Goal: Information Seeking & Learning: Learn about a topic

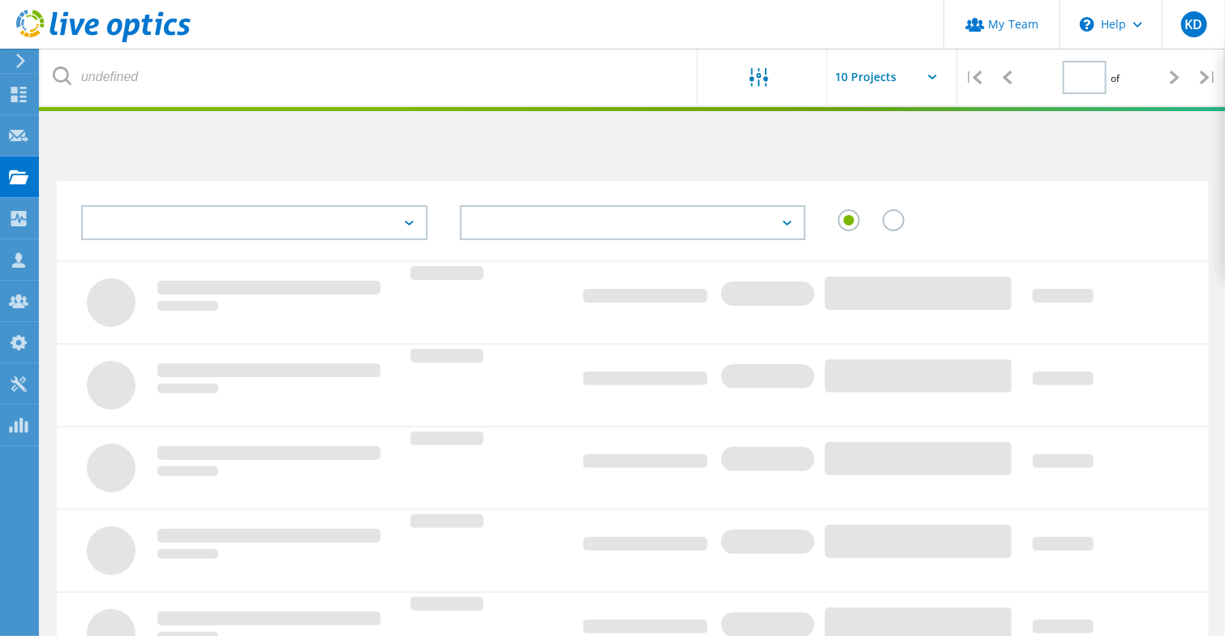
type input "1"
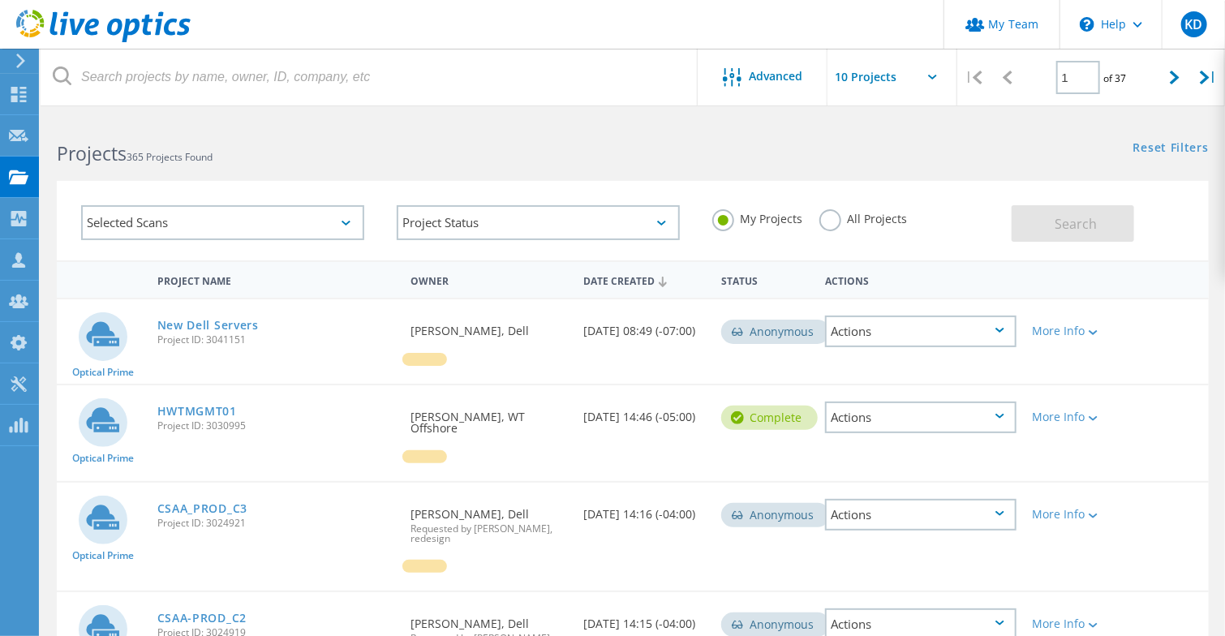
click at [977, 544] on div "Optical Prime CSAA_PROD_C3 Project ID: 3024921 Requested By Peter Hodges, Dell …" at bounding box center [633, 537] width 1152 height 108
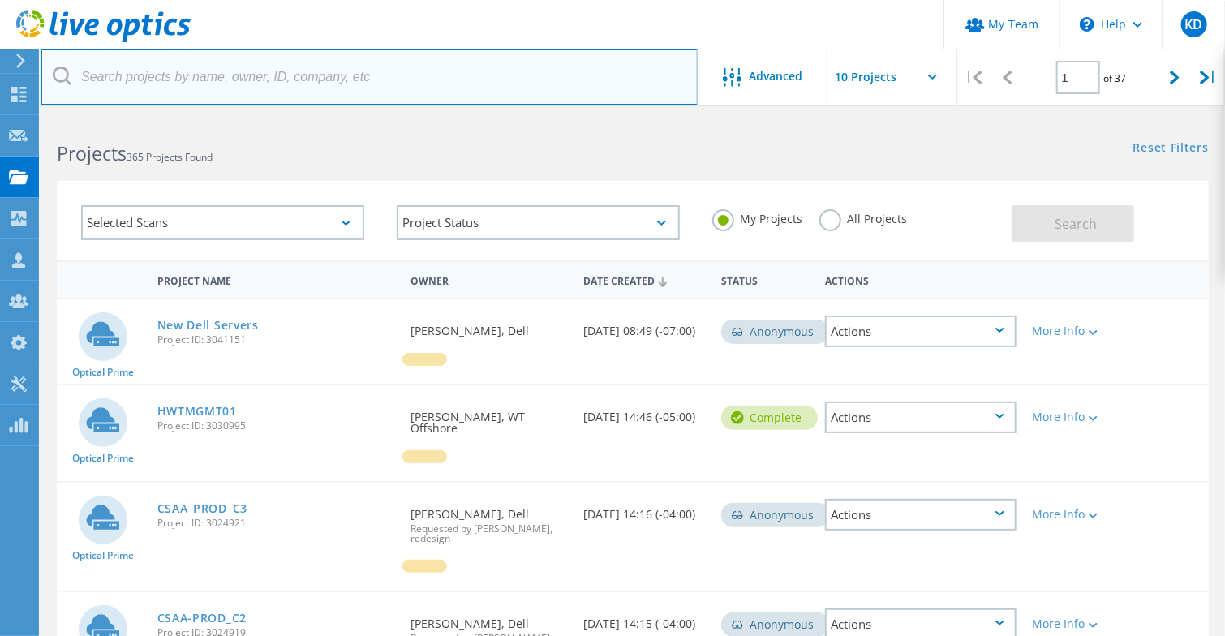
click at [359, 89] on input "text" at bounding box center [370, 77] width 658 height 57
type input "c"
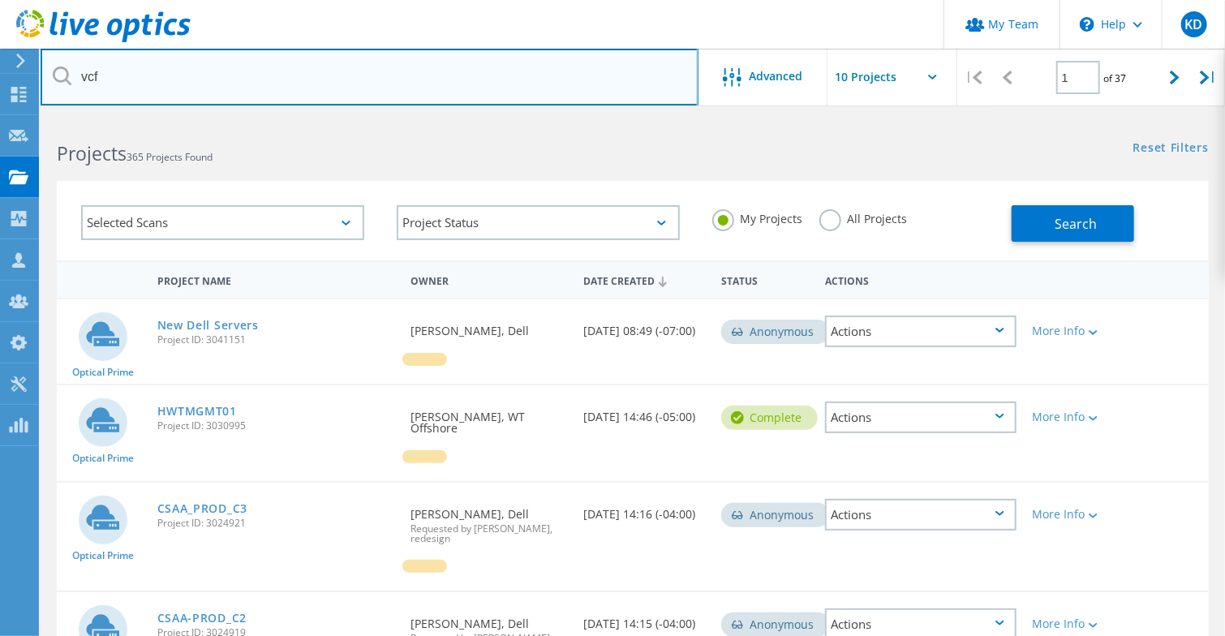
type input "vcf"
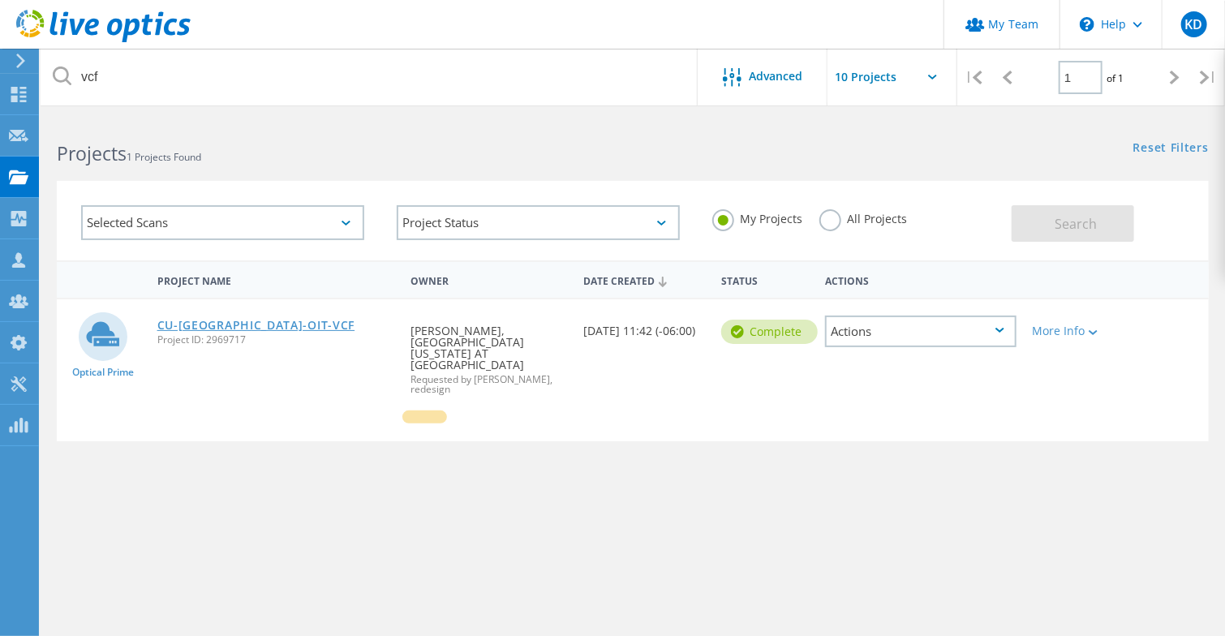
click at [257, 325] on link "CU-[GEOGRAPHIC_DATA]-OIT-VCF" at bounding box center [256, 325] width 198 height 11
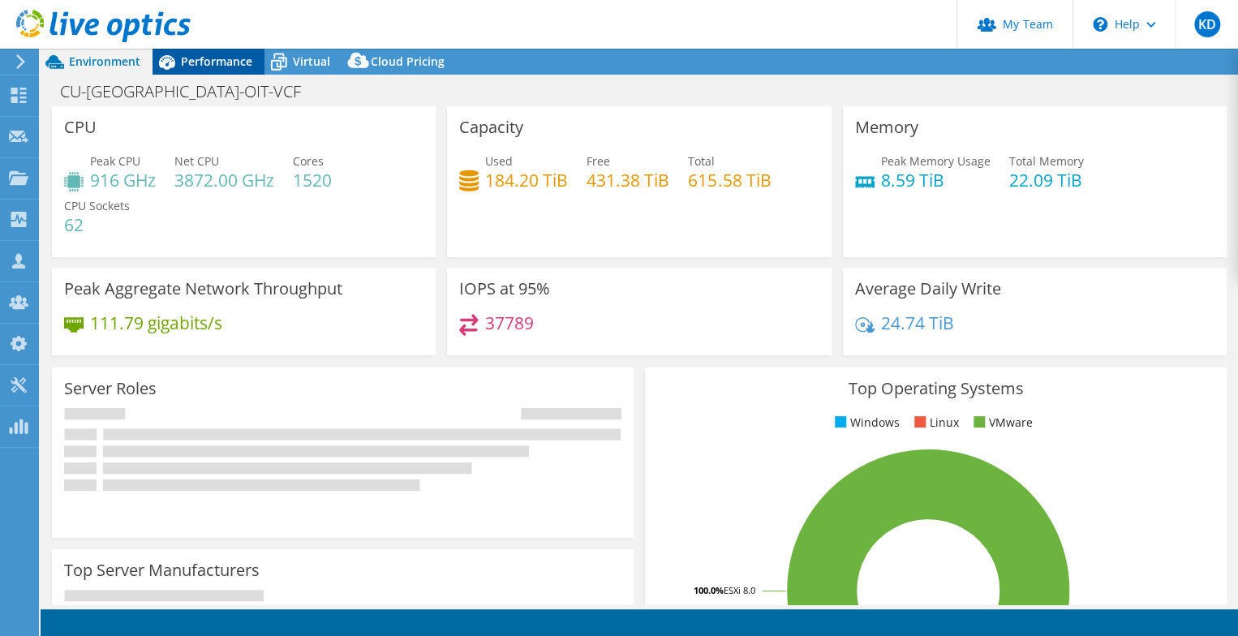
select select "USD"
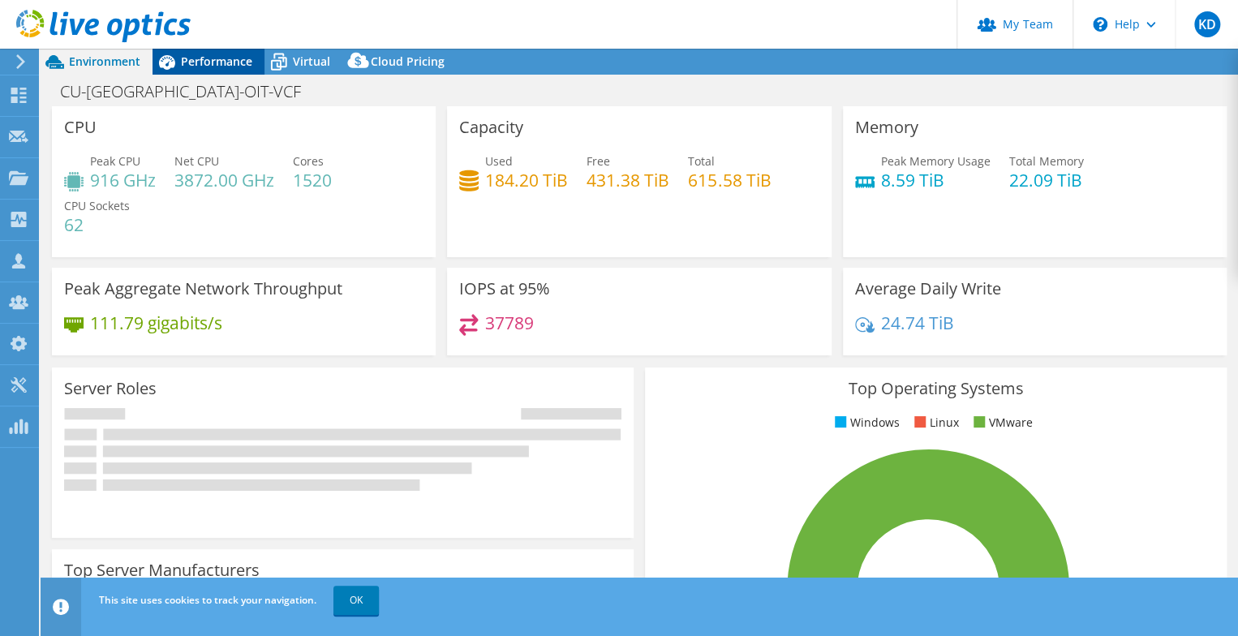
click at [200, 62] on span "Performance" at bounding box center [216, 61] width 71 height 15
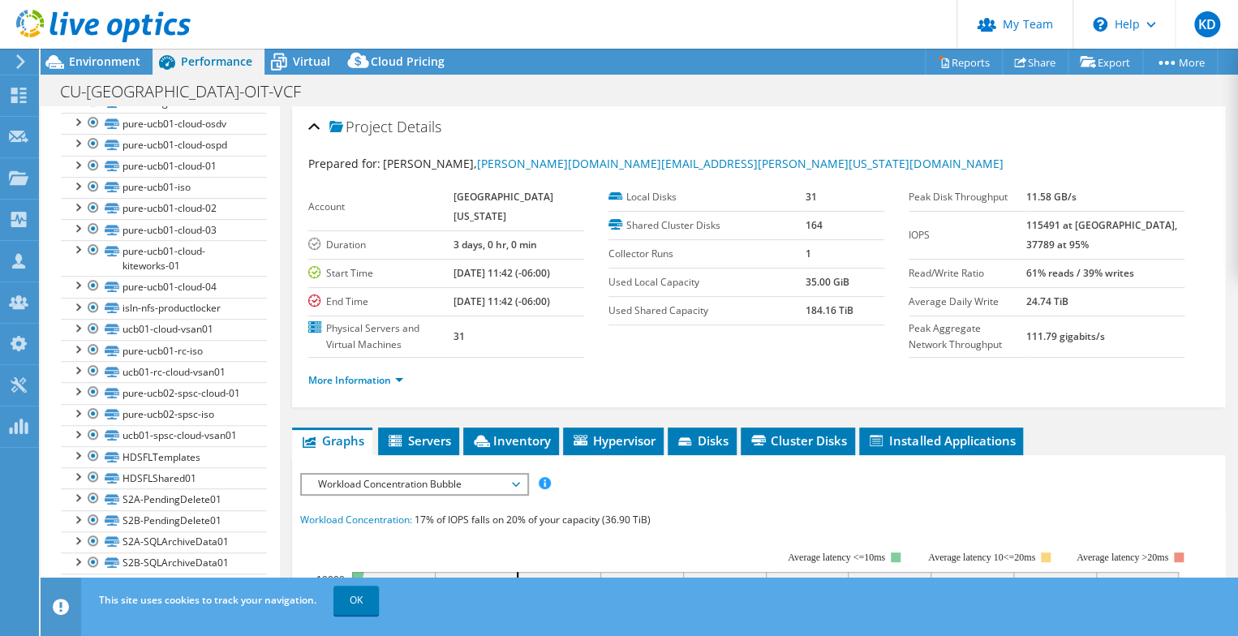
scroll to position [108, 0]
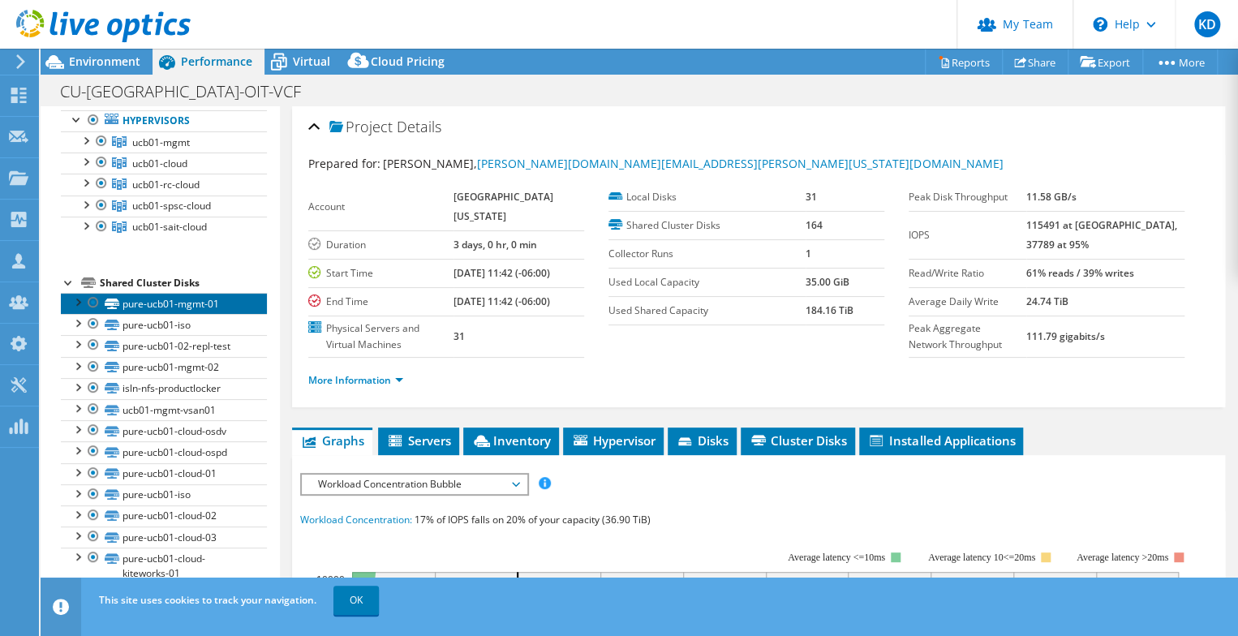
click at [193, 293] on link "pure-ucb01-mgmt-01" at bounding box center [164, 303] width 206 height 21
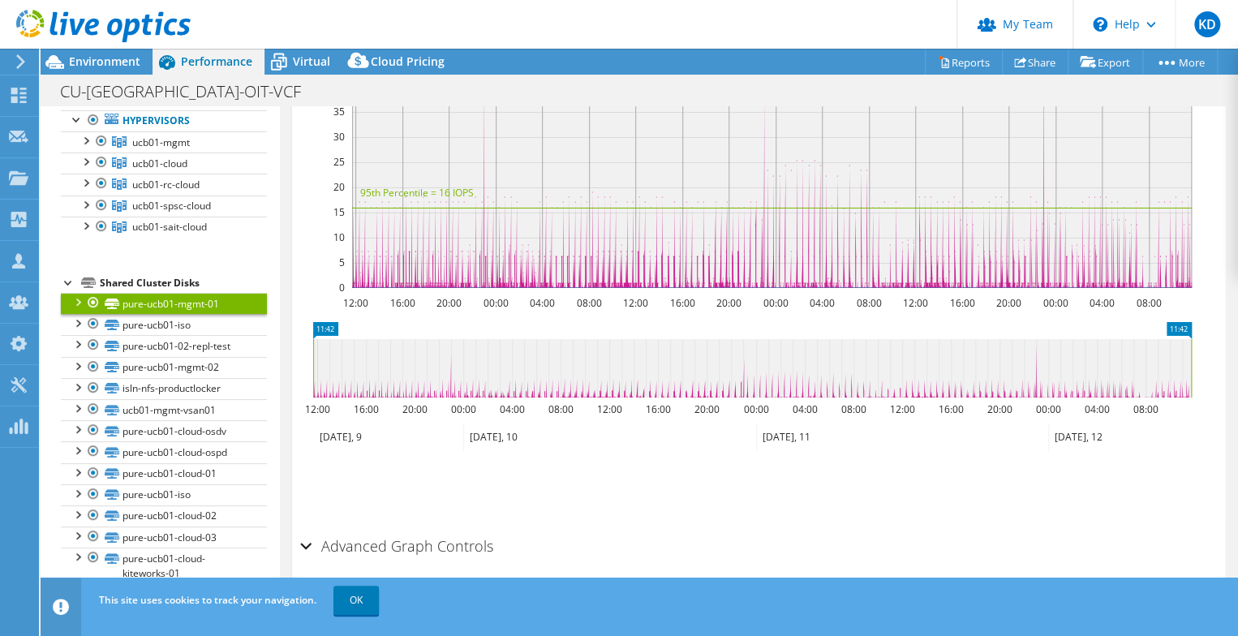
scroll to position [213, 0]
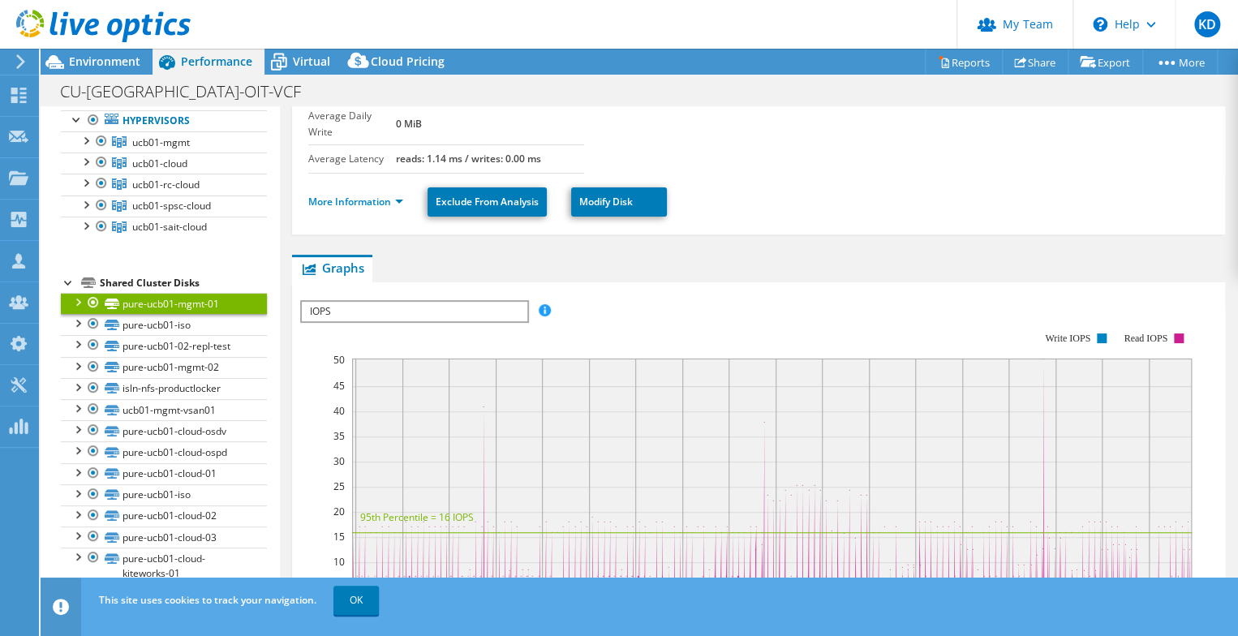
click at [400, 302] on span "IOPS" at bounding box center [414, 311] width 225 height 19
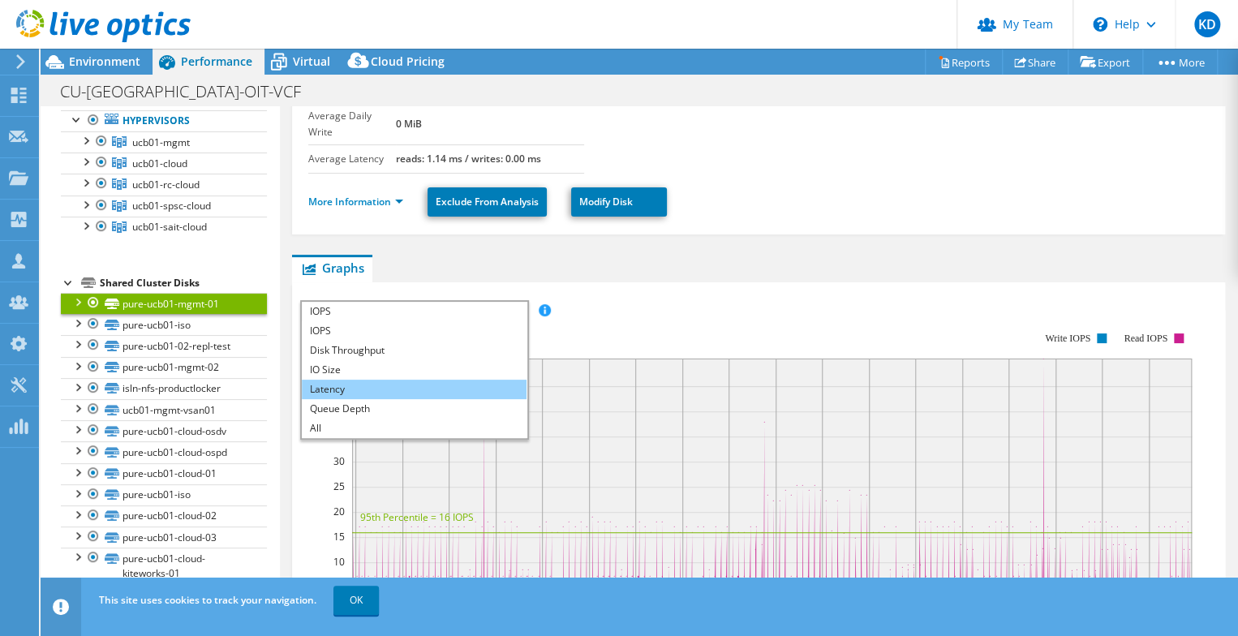
click at [366, 380] on li "Latency" at bounding box center [414, 389] width 225 height 19
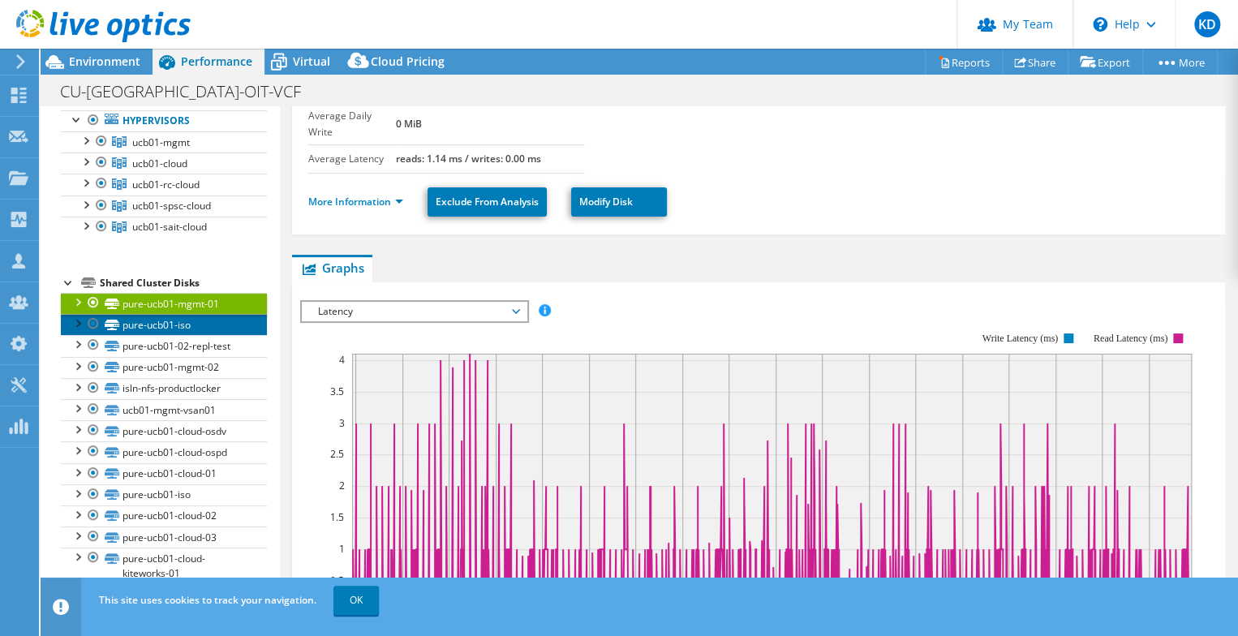
click at [162, 314] on link "pure-ucb01-iso" at bounding box center [164, 324] width 206 height 21
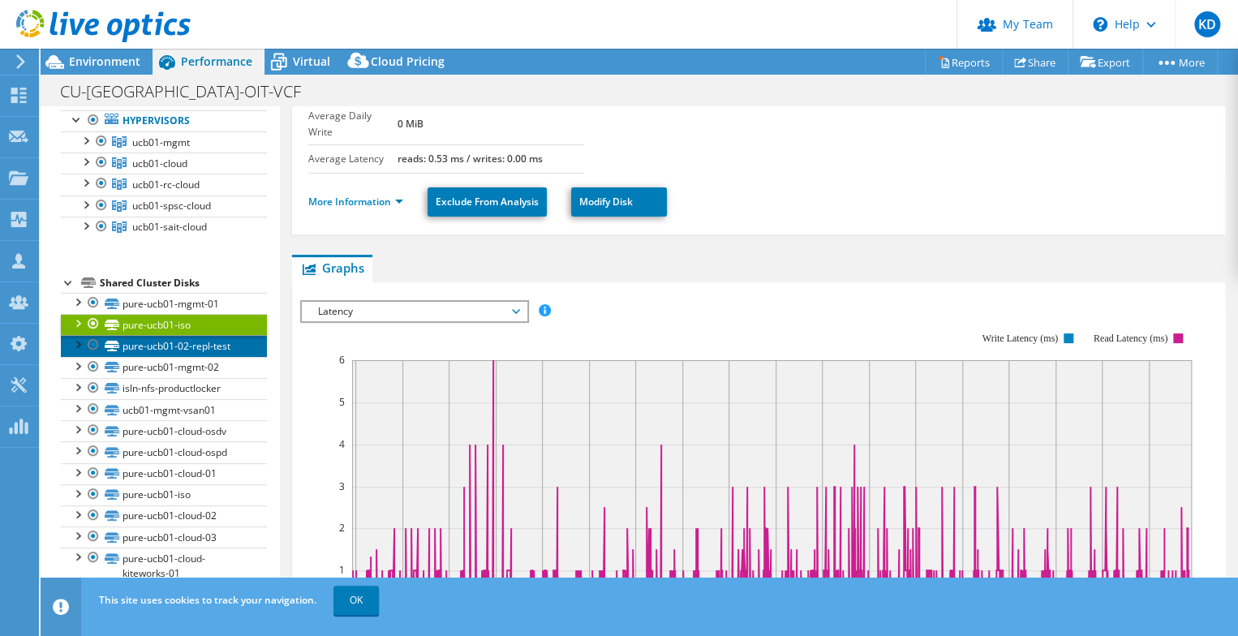
click at [169, 335] on link "pure-ucb01-02-repl-test" at bounding box center [164, 345] width 206 height 21
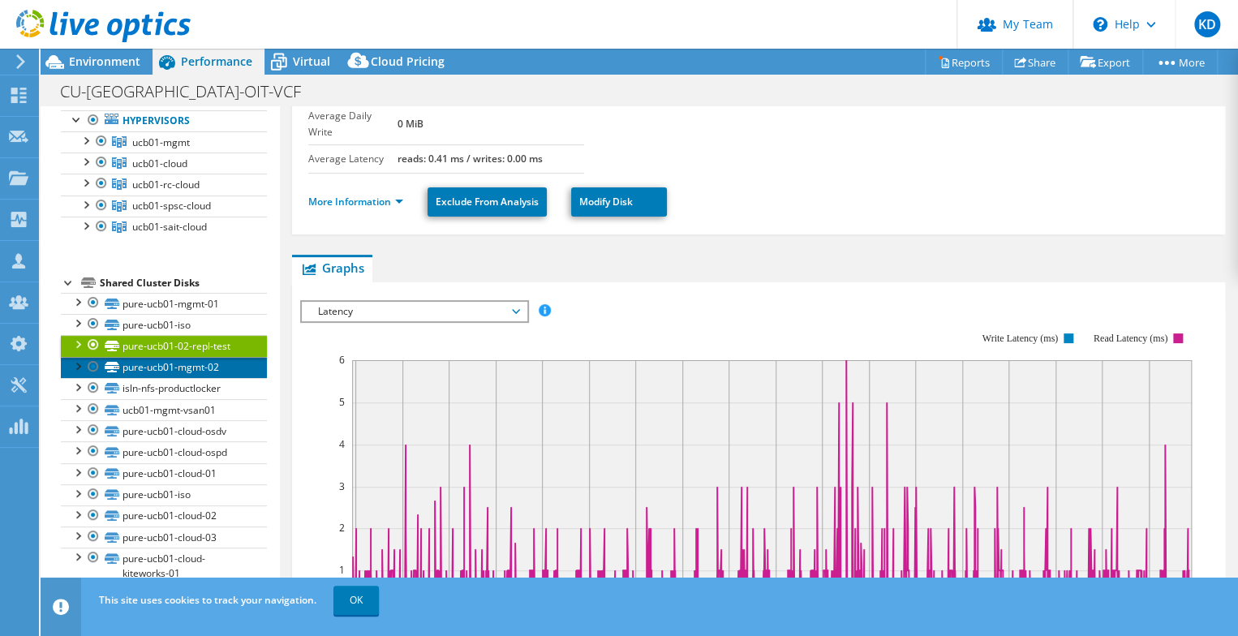
click at [172, 357] on link "pure-ucb01-mgmt-02" at bounding box center [164, 367] width 206 height 21
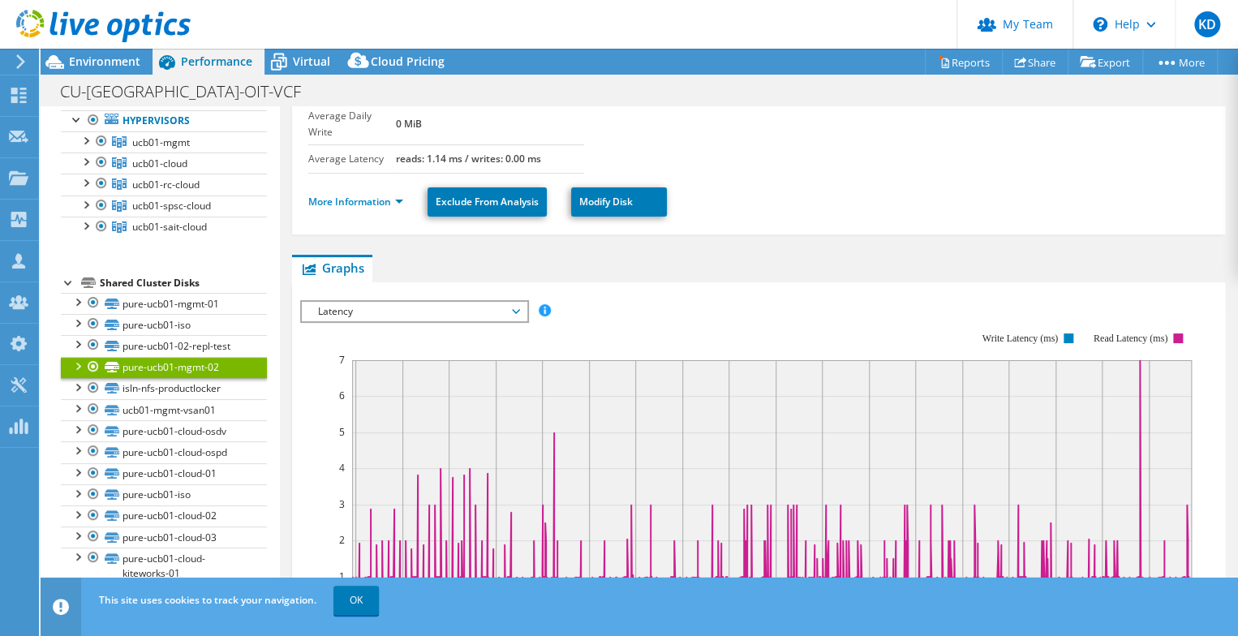
scroll to position [216, 0]
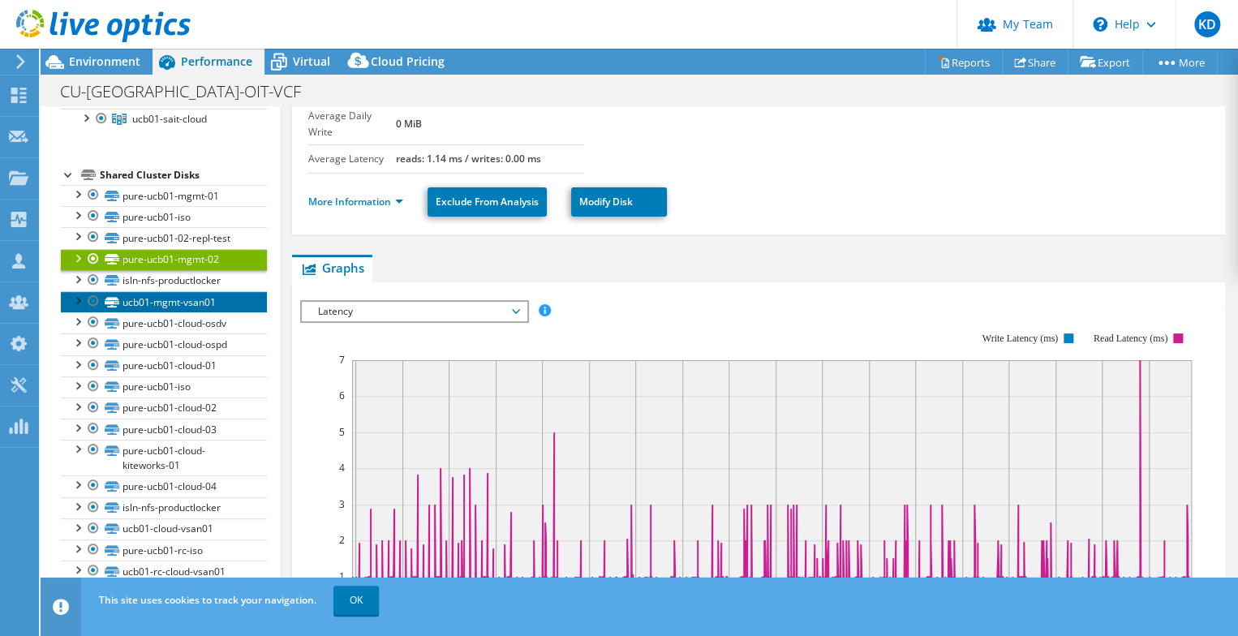
click at [211, 291] on link "ucb01-mgmt-vsan01" at bounding box center [164, 301] width 206 height 21
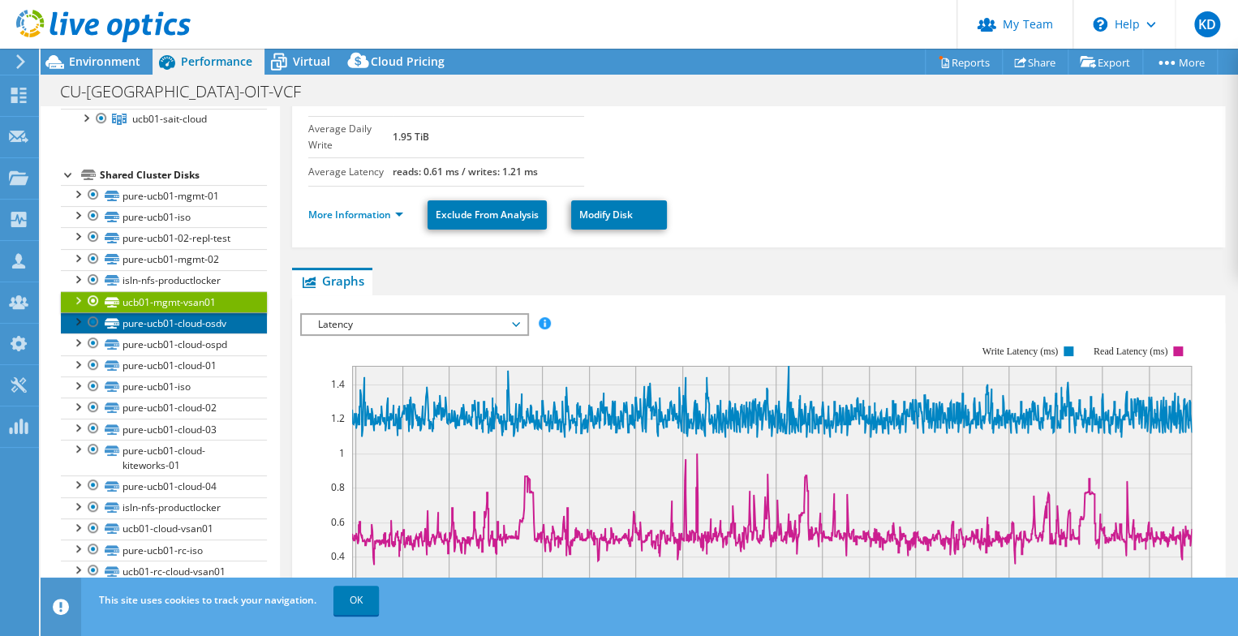
click at [212, 312] on link "pure-ucb01-cloud-osdv" at bounding box center [164, 322] width 206 height 21
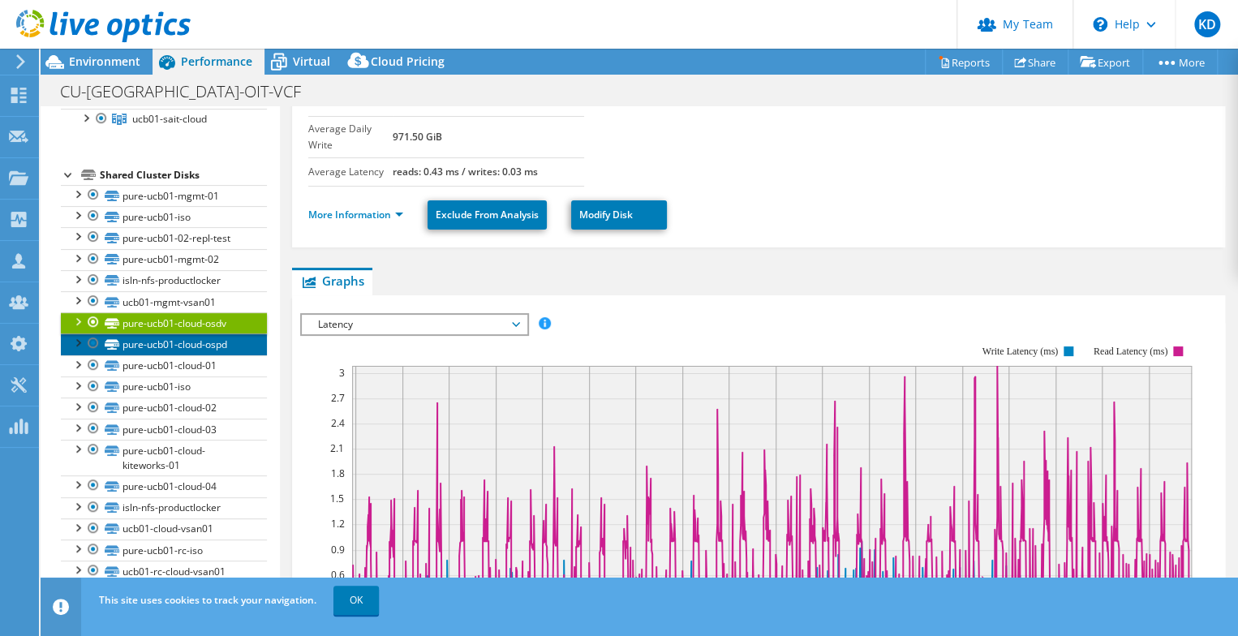
click at [208, 333] on link "pure-ucb01-cloud-ospd" at bounding box center [164, 343] width 206 height 21
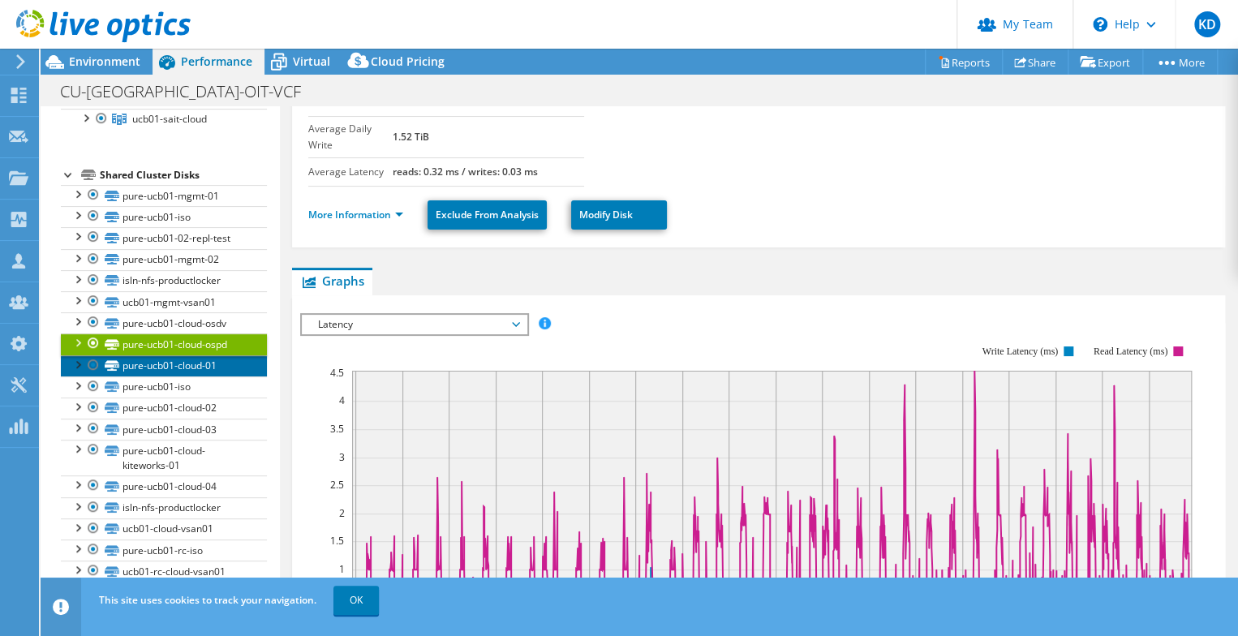
click at [200, 355] on link "pure-ucb01-cloud-01" at bounding box center [164, 365] width 206 height 21
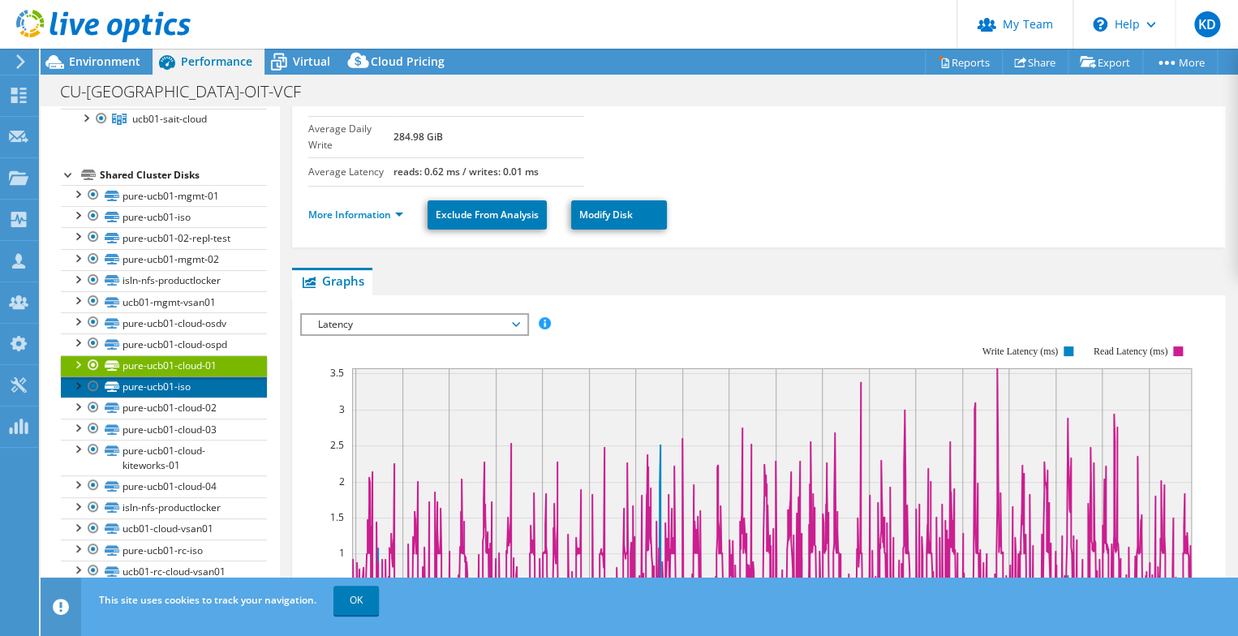
click at [187, 376] on link "pure-ucb01-iso" at bounding box center [164, 386] width 206 height 21
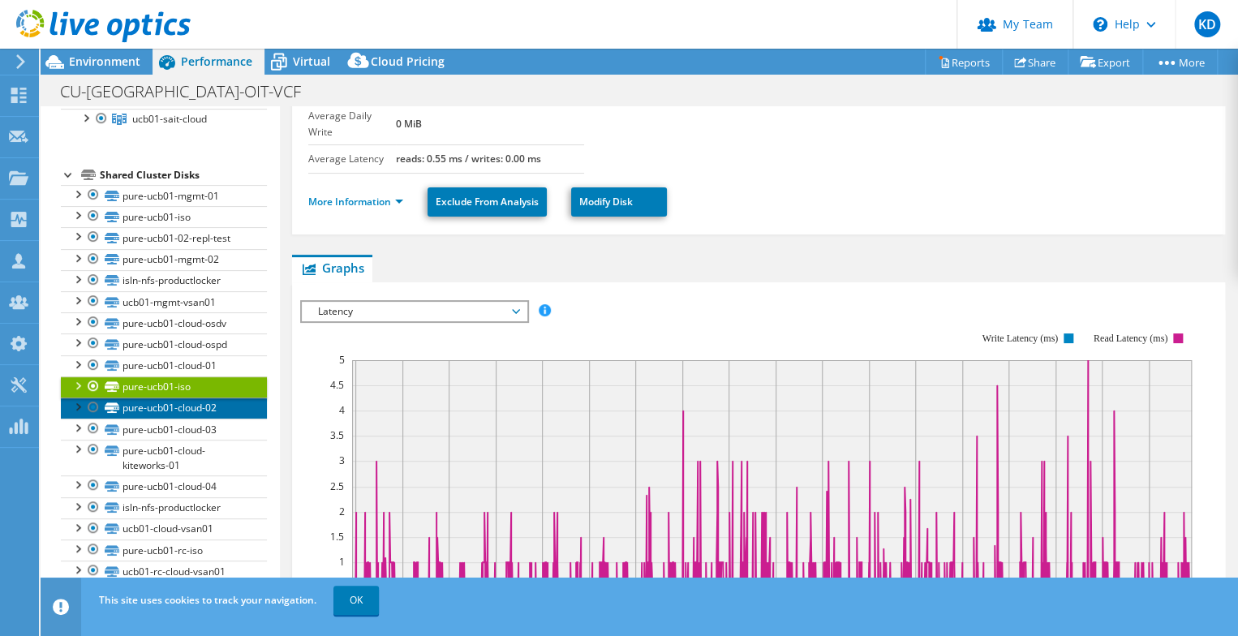
click at [191, 398] on link "pure-ucb01-cloud-02" at bounding box center [164, 408] width 206 height 21
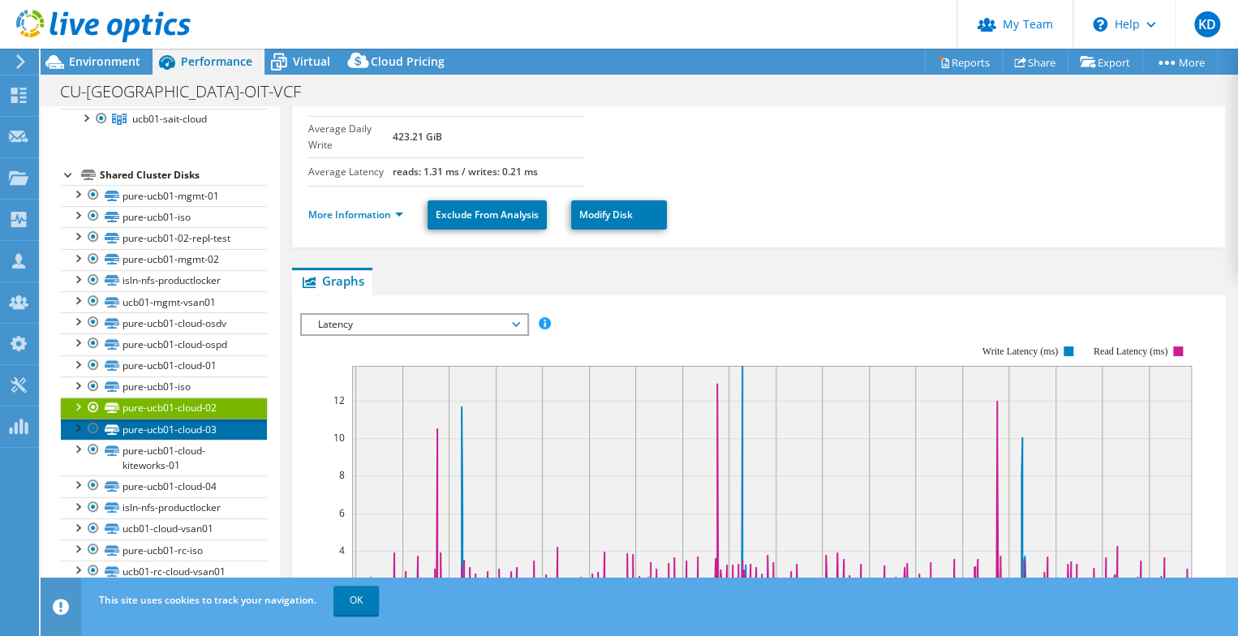
click at [189, 419] on link "pure-ucb01-cloud-03" at bounding box center [164, 429] width 206 height 21
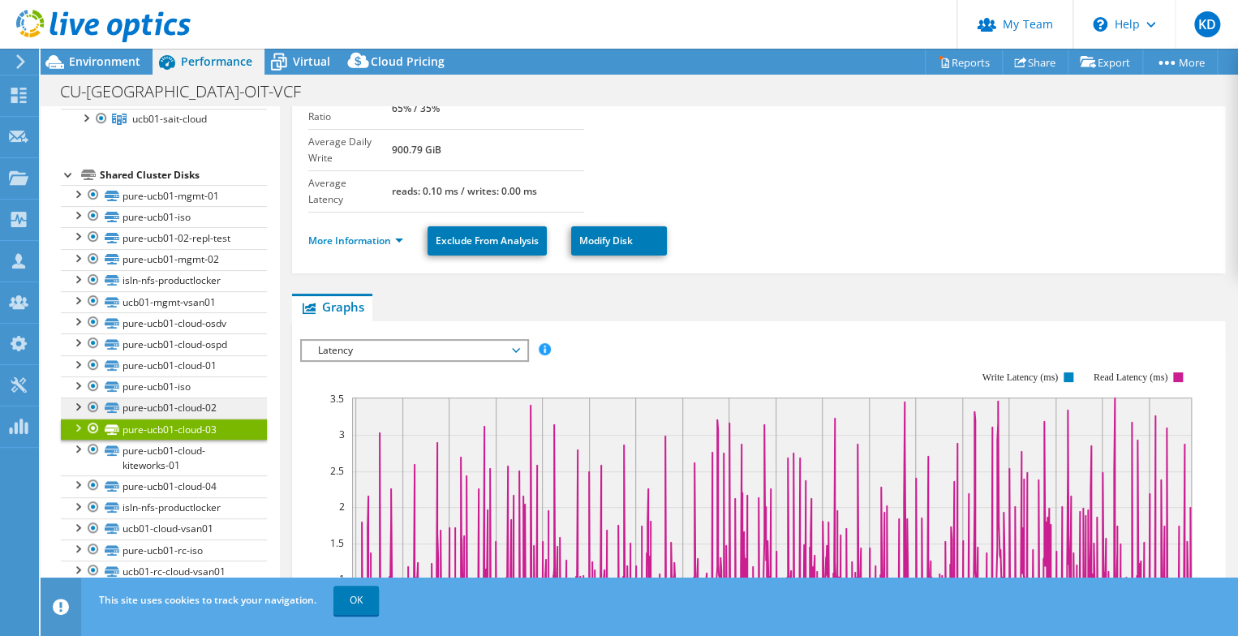
scroll to position [325, 0]
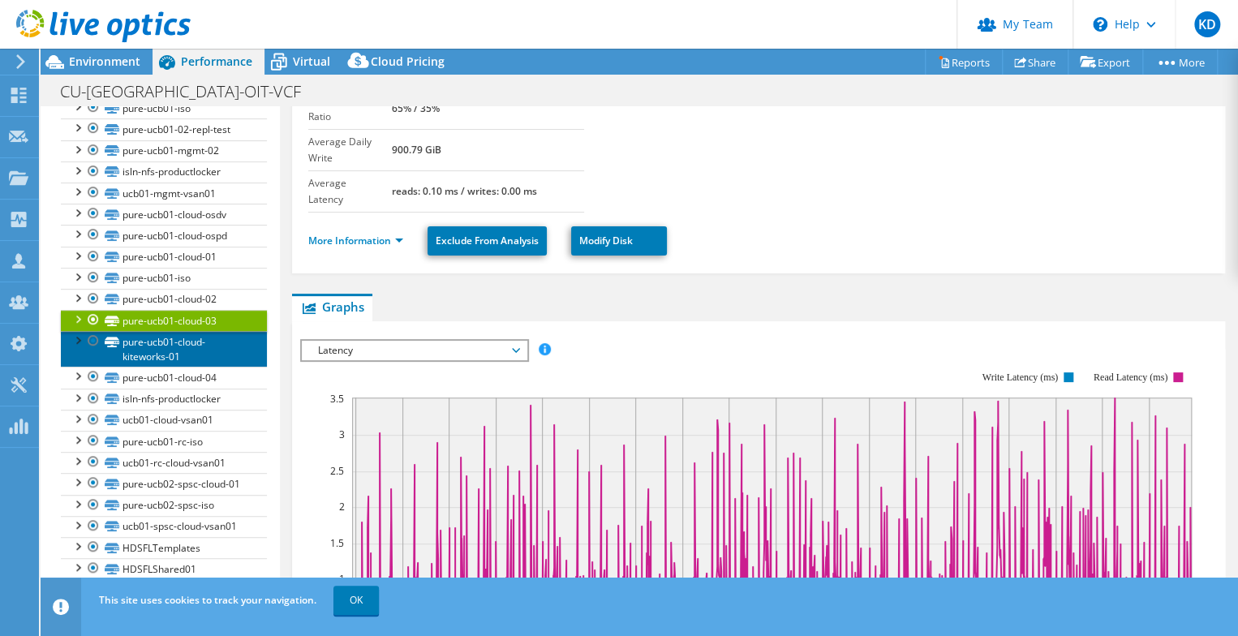
click at [195, 331] on link "pure-ucb01-cloud-kiteworks-01" at bounding box center [164, 349] width 206 height 36
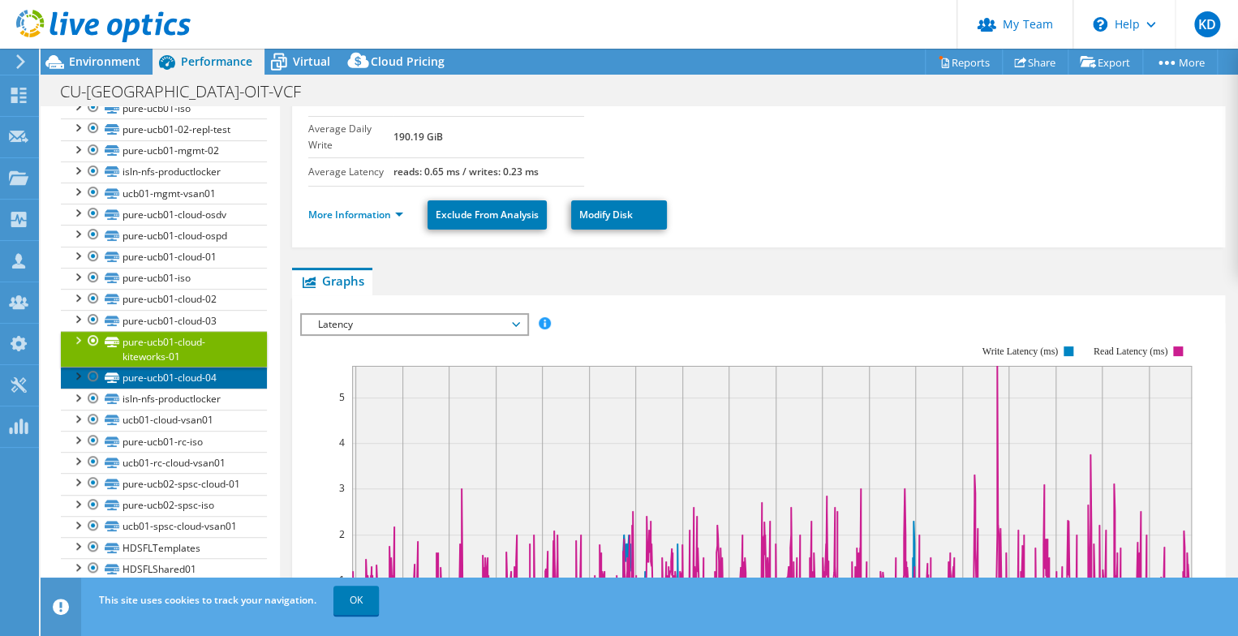
click at [191, 367] on link "pure-ucb01-cloud-04" at bounding box center [164, 377] width 206 height 21
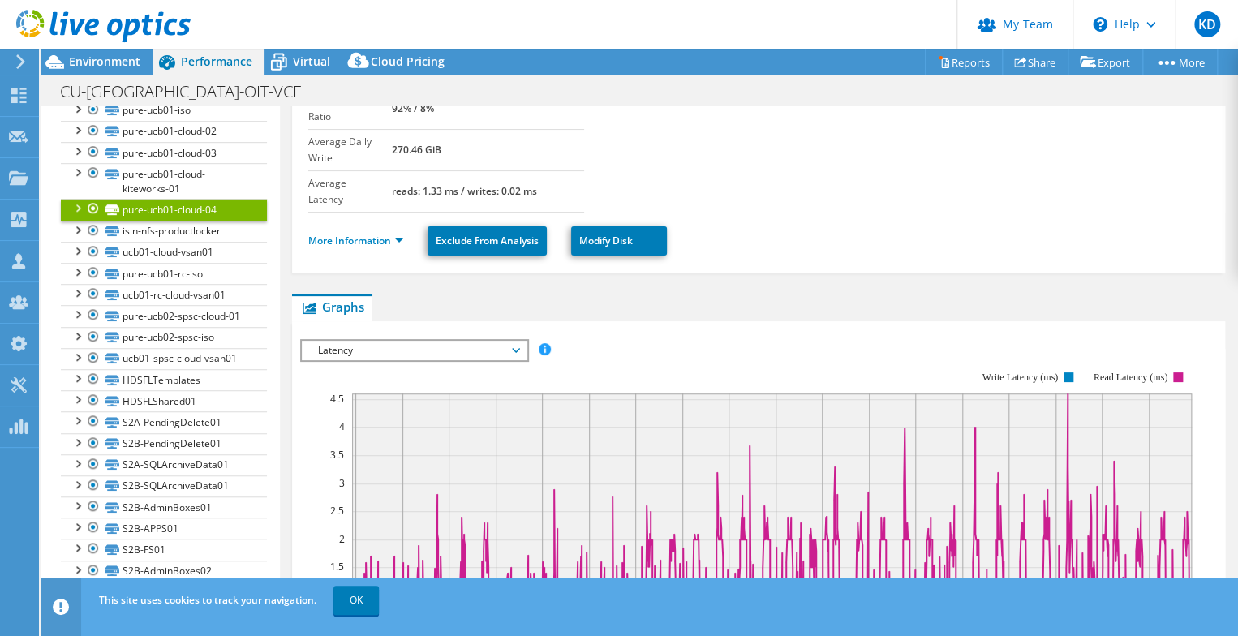
scroll to position [540, 0]
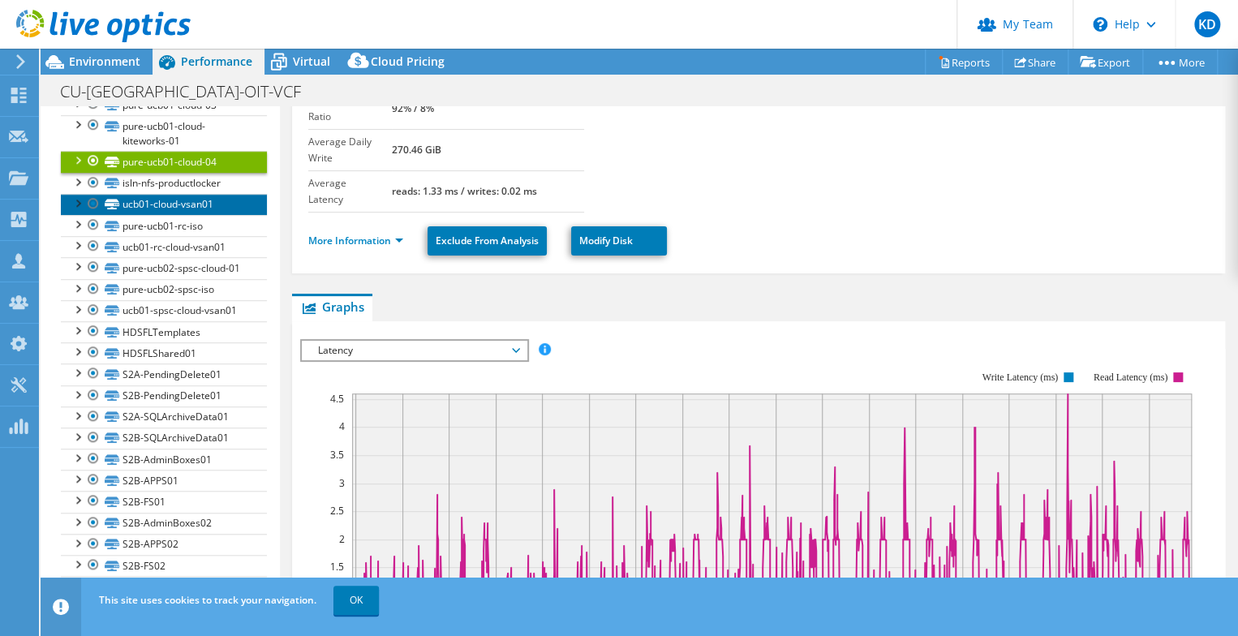
click at [192, 194] on link "ucb01-cloud-vsan01" at bounding box center [164, 204] width 206 height 21
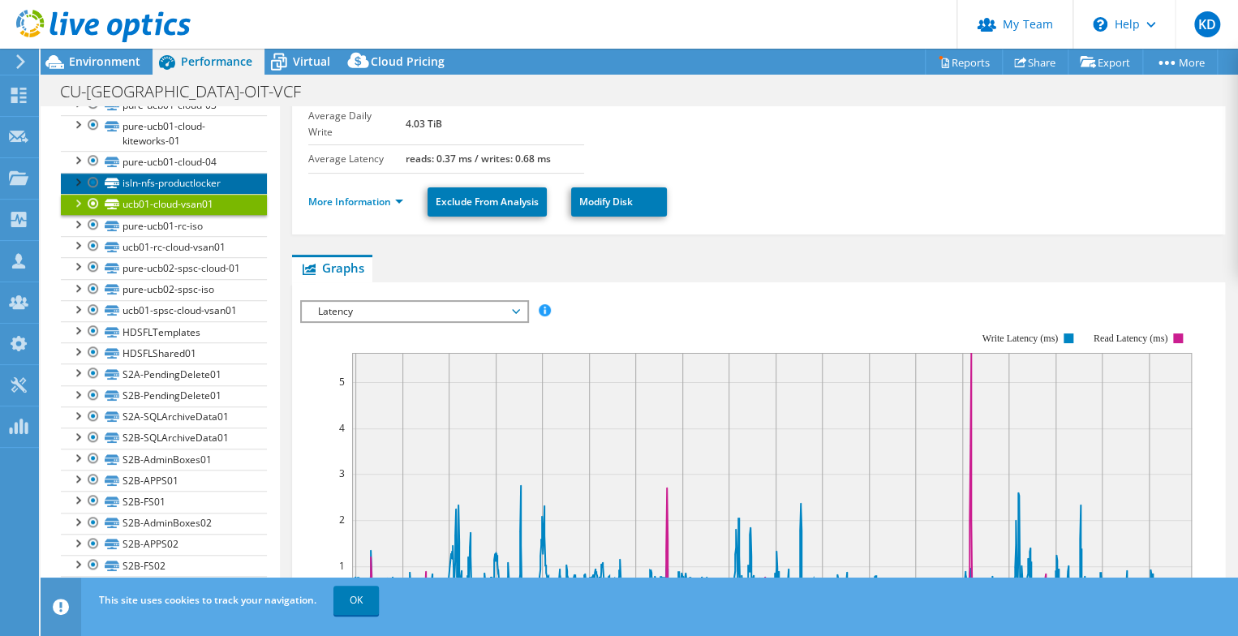
click at [194, 173] on link "isln-nfs-productlocker" at bounding box center [164, 183] width 206 height 21
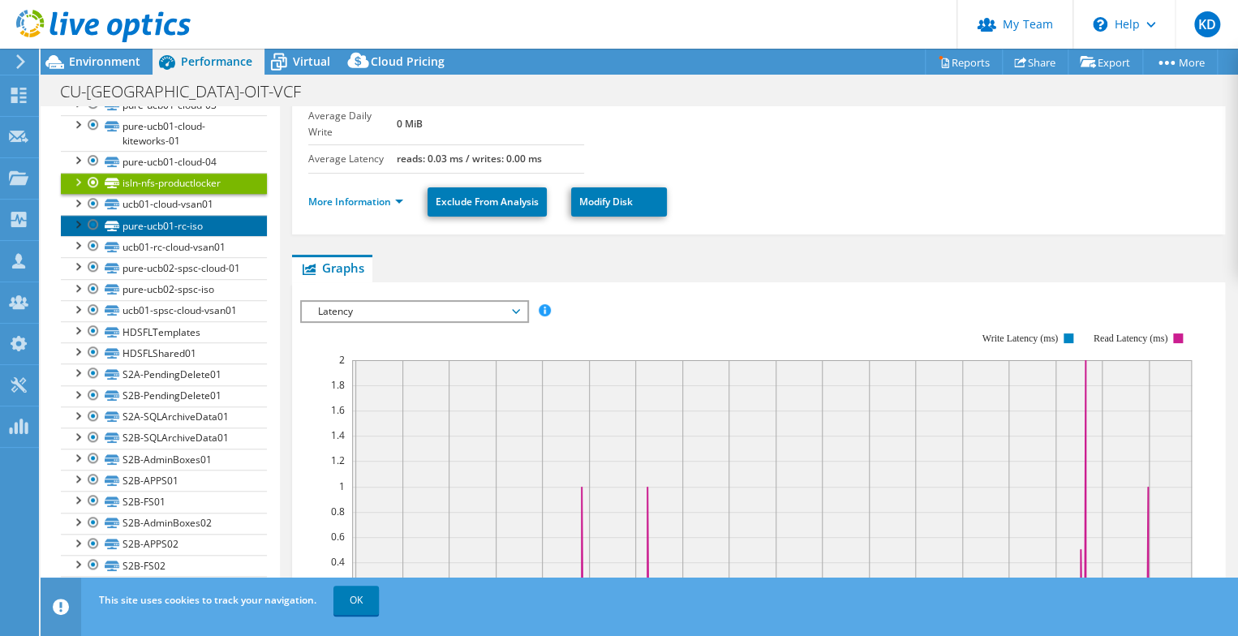
click at [198, 215] on link "pure-ucb01-rc-iso" at bounding box center [164, 225] width 206 height 21
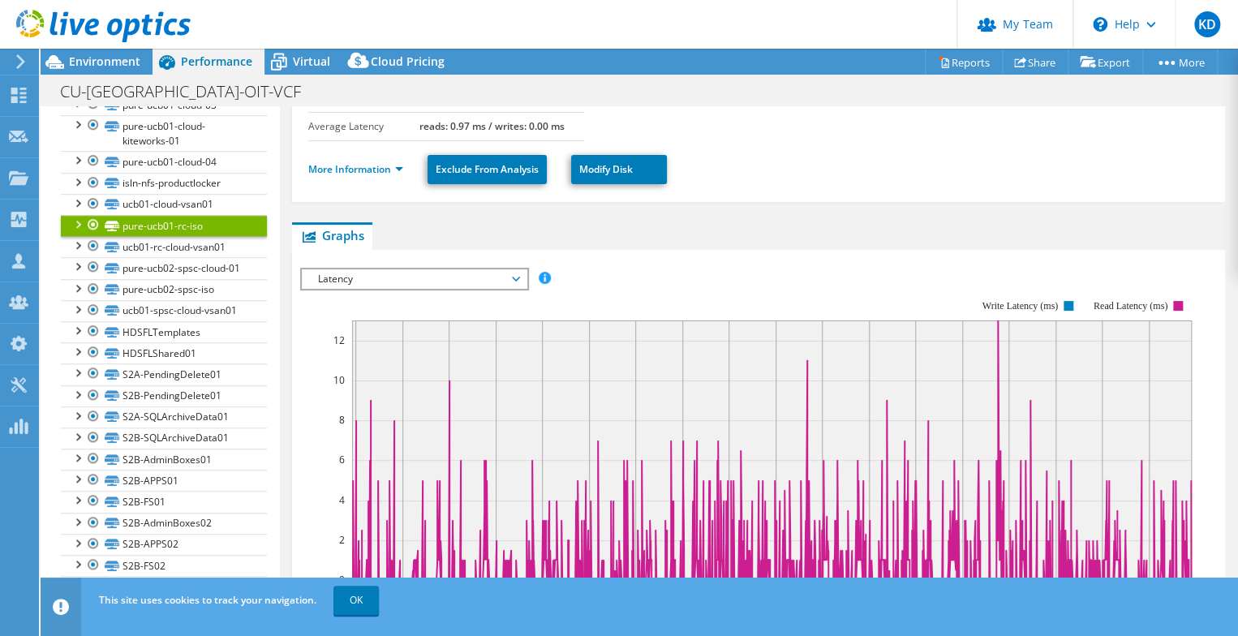
drag, startPoint x: 368, startPoint y: 281, endPoint x: 364, endPoint y: 295, distance: 14.4
click at [368, 281] on span "Latency" at bounding box center [414, 278] width 209 height 19
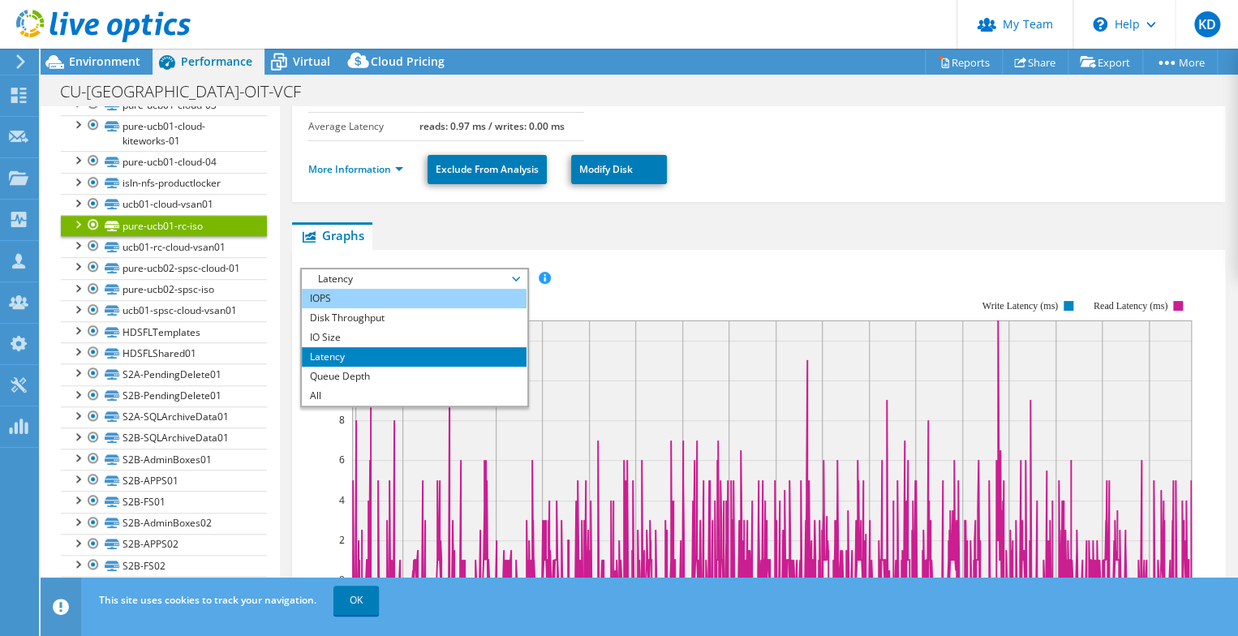
click at [364, 295] on li "IOPS" at bounding box center [414, 298] width 225 height 19
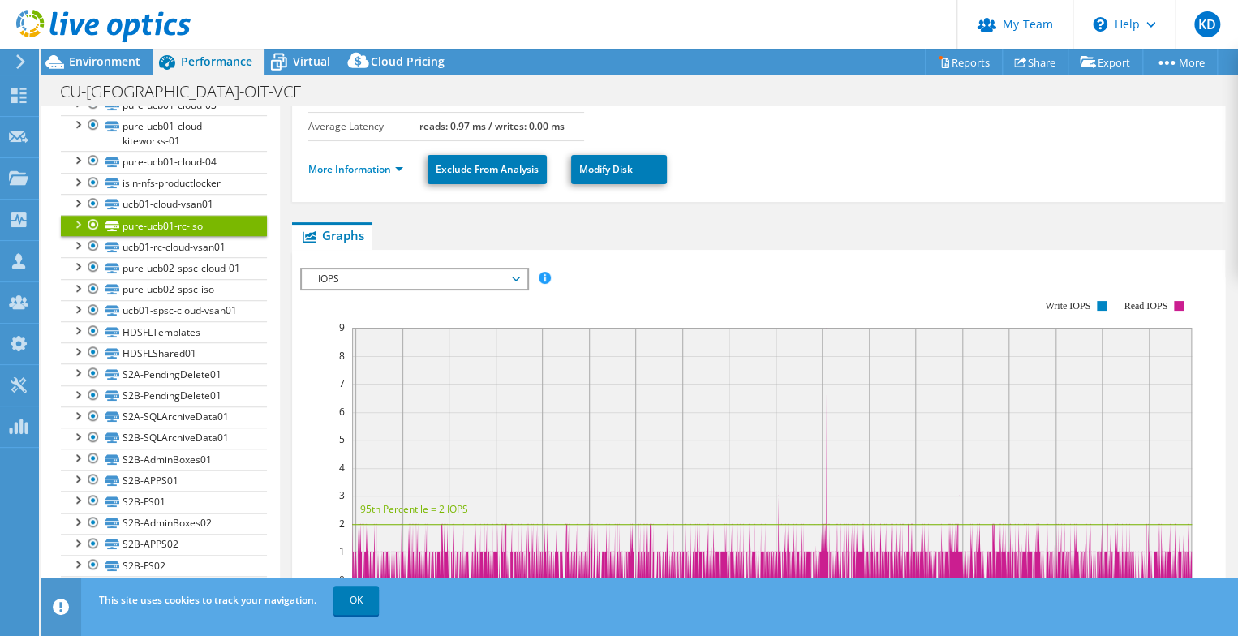
click at [365, 276] on span "IOPS" at bounding box center [414, 278] width 209 height 19
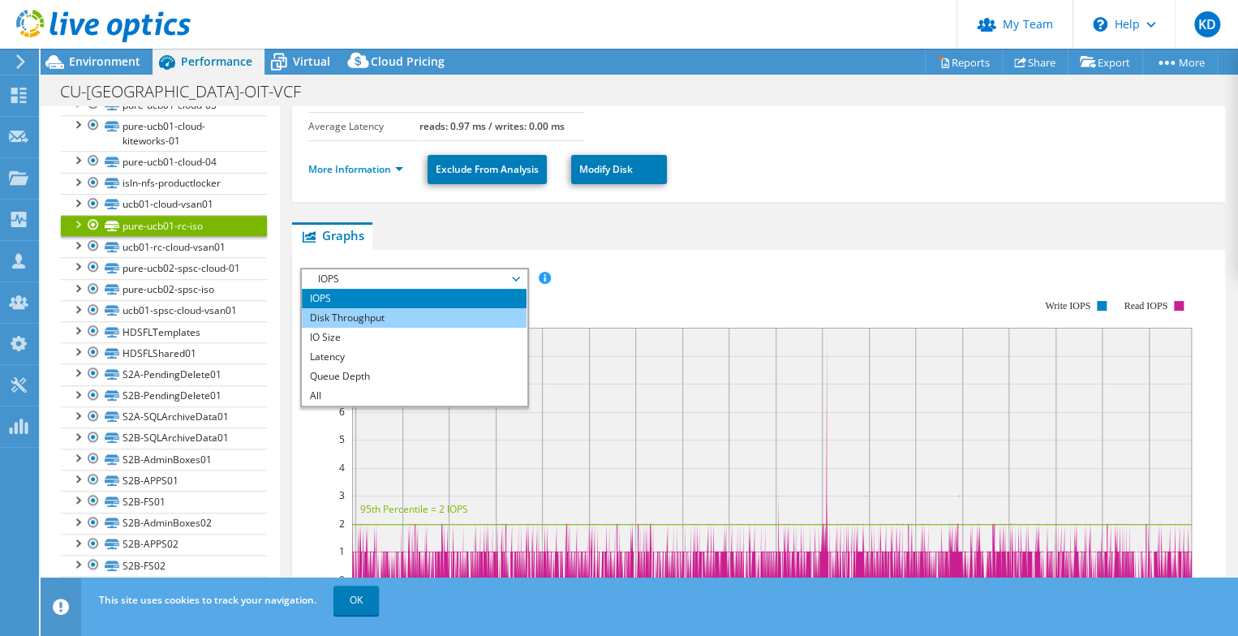
click at [358, 311] on li "Disk Throughput" at bounding box center [414, 317] width 225 height 19
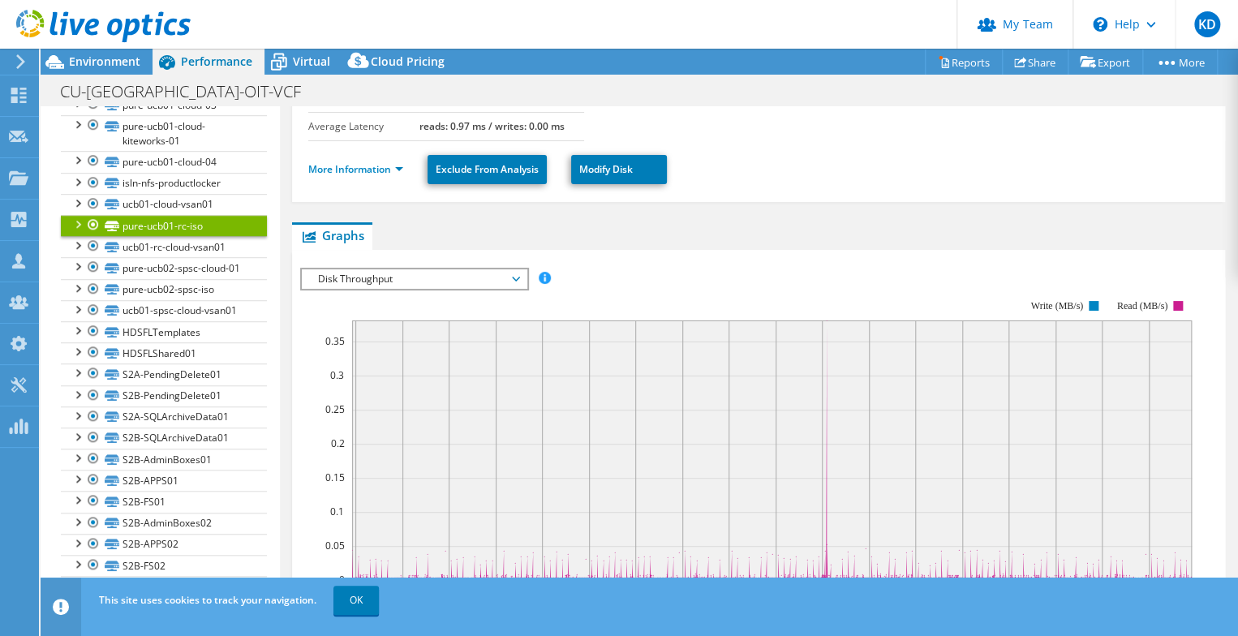
click at [361, 272] on span "Disk Throughput" at bounding box center [414, 278] width 209 height 19
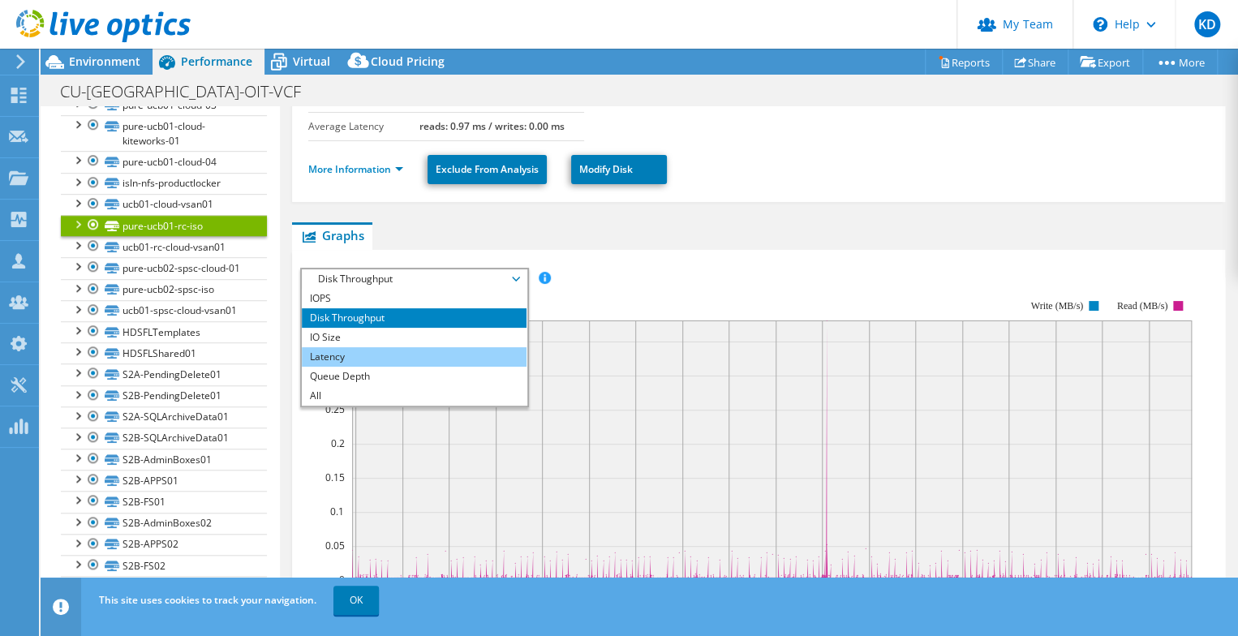
click at [347, 347] on li "Latency" at bounding box center [414, 356] width 225 height 19
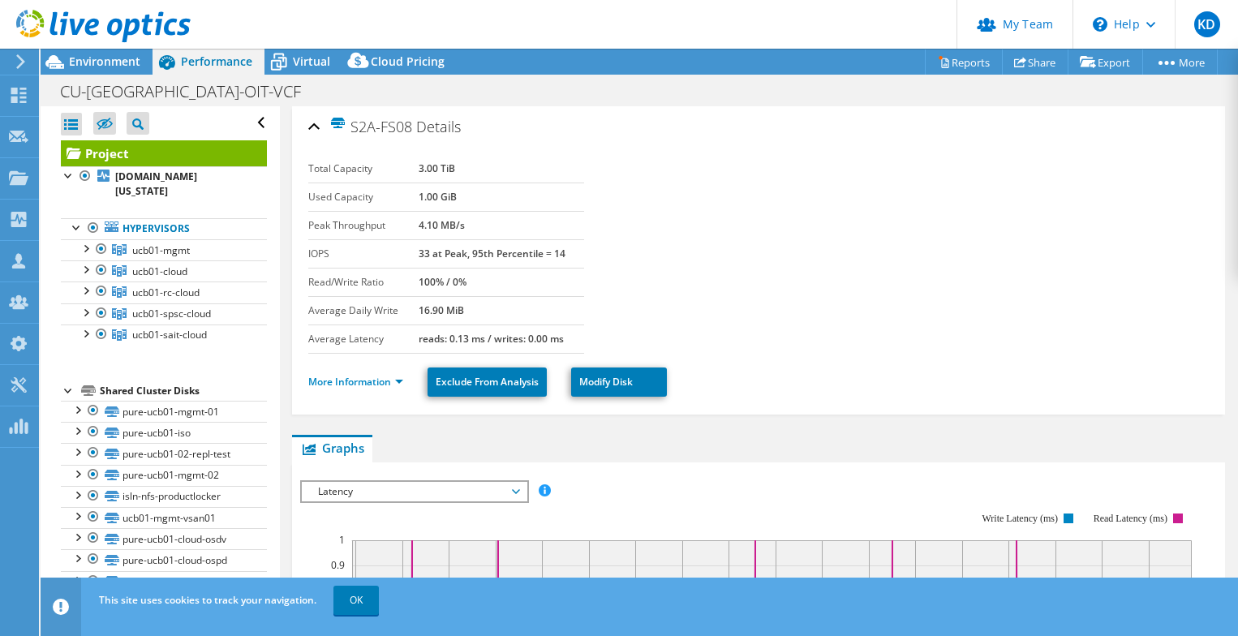
select select "USD"
